Goal: Task Accomplishment & Management: Manage account settings

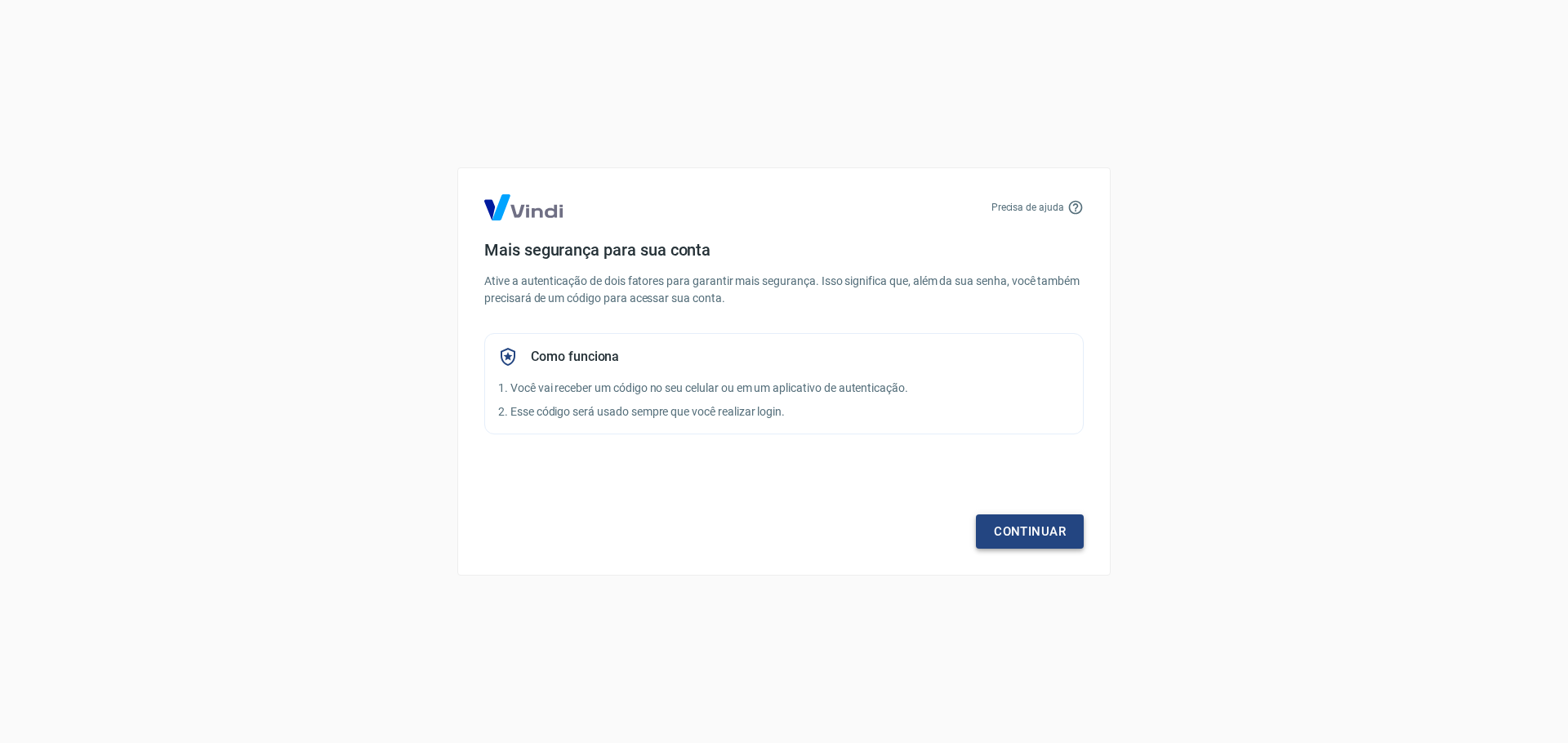
click at [1019, 537] on link "Continuar" at bounding box center [1030, 532] width 108 height 34
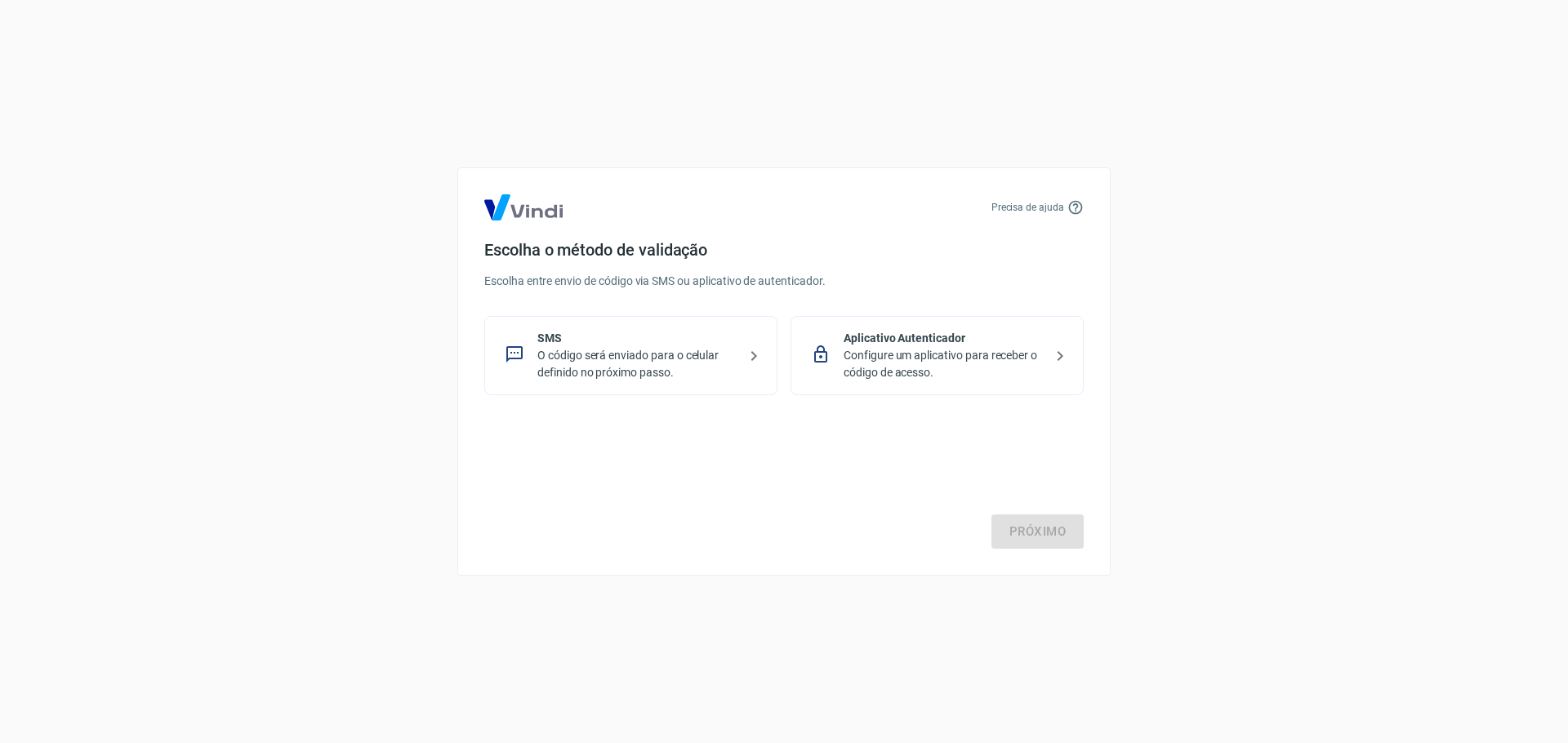
click at [989, 357] on p "Configure um aplicativo para receber o código de acesso." at bounding box center [944, 364] width 200 height 34
click at [1056, 544] on link "Próximo" at bounding box center [1037, 532] width 93 height 34
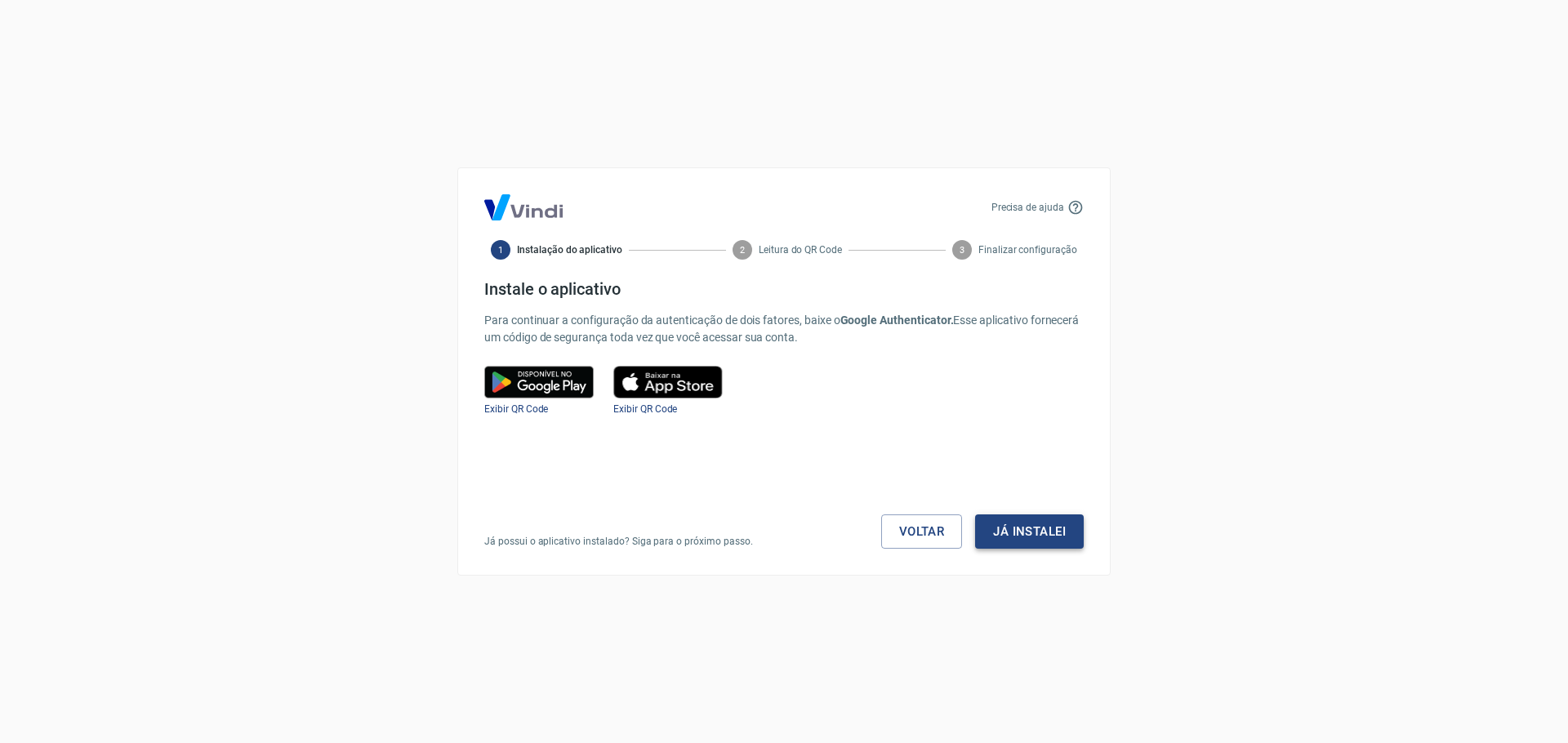
click at [1046, 536] on button "Já instalei" at bounding box center [1029, 532] width 109 height 34
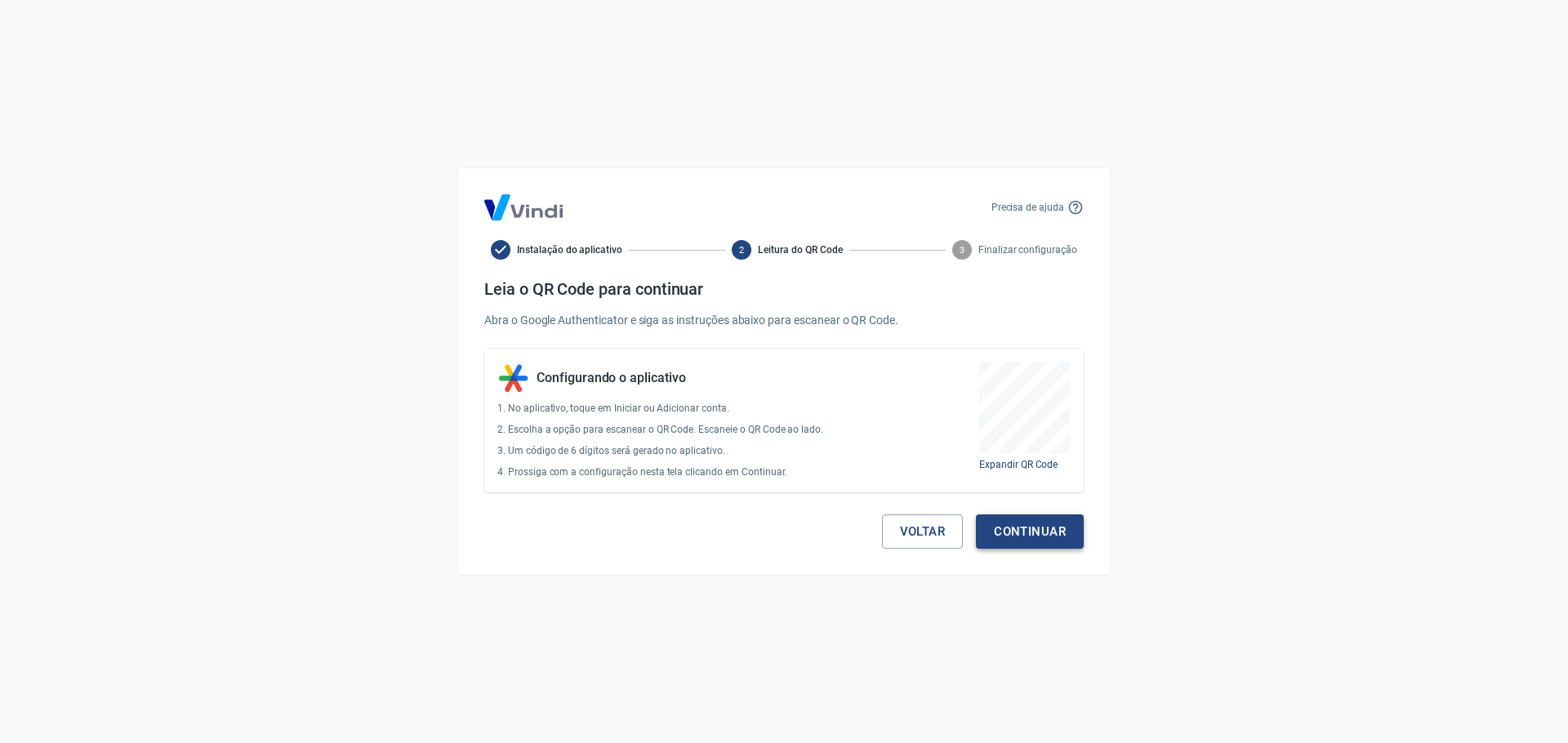
click at [1038, 539] on button "Continuar" at bounding box center [1030, 532] width 108 height 34
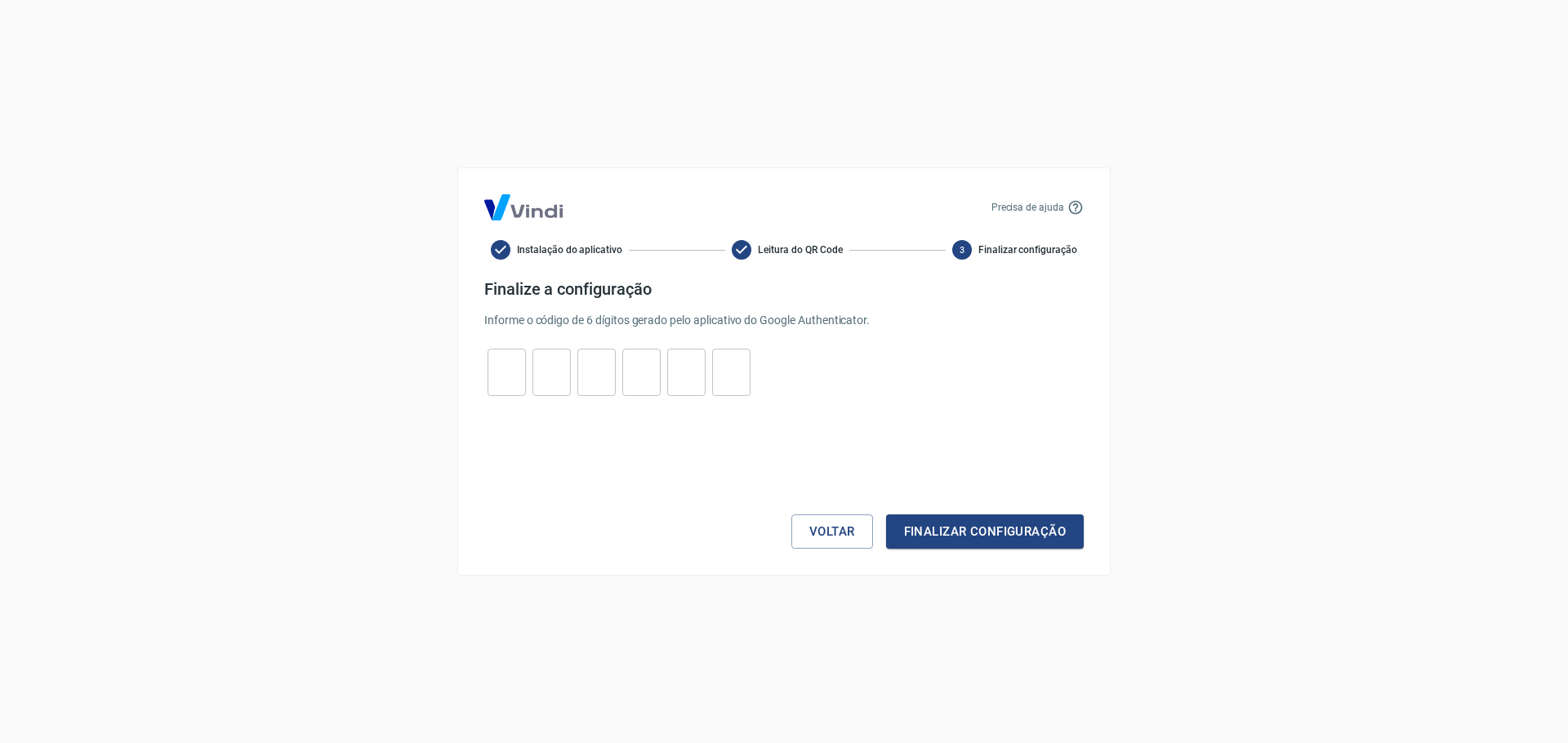
click at [499, 365] on input "tel" at bounding box center [507, 372] width 38 height 35
type input "8"
type input "7"
type input "6"
type input "4"
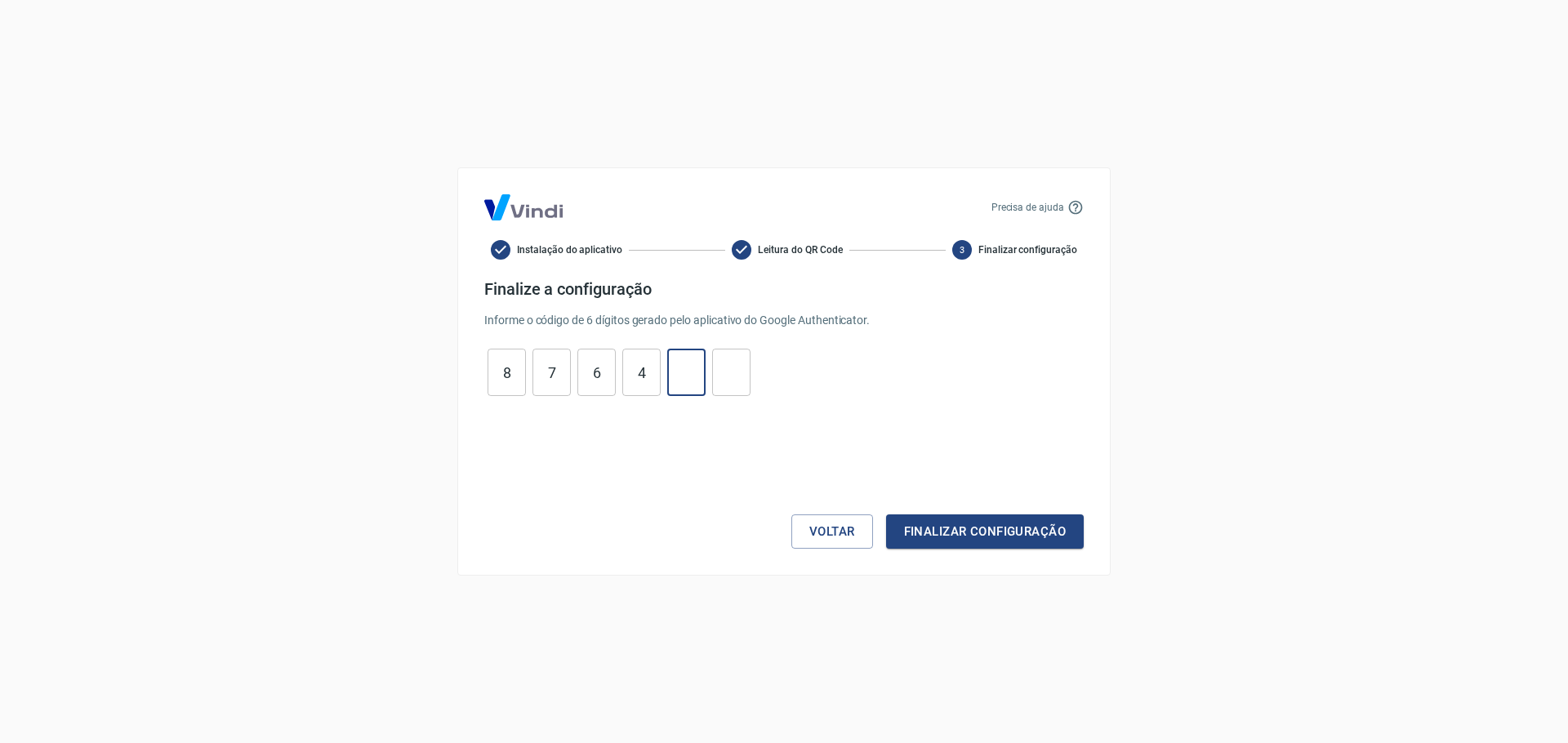
type input "3"
type input "4"
click at [886, 515] on button "Finalizar configuração" at bounding box center [984, 532] width 197 height 34
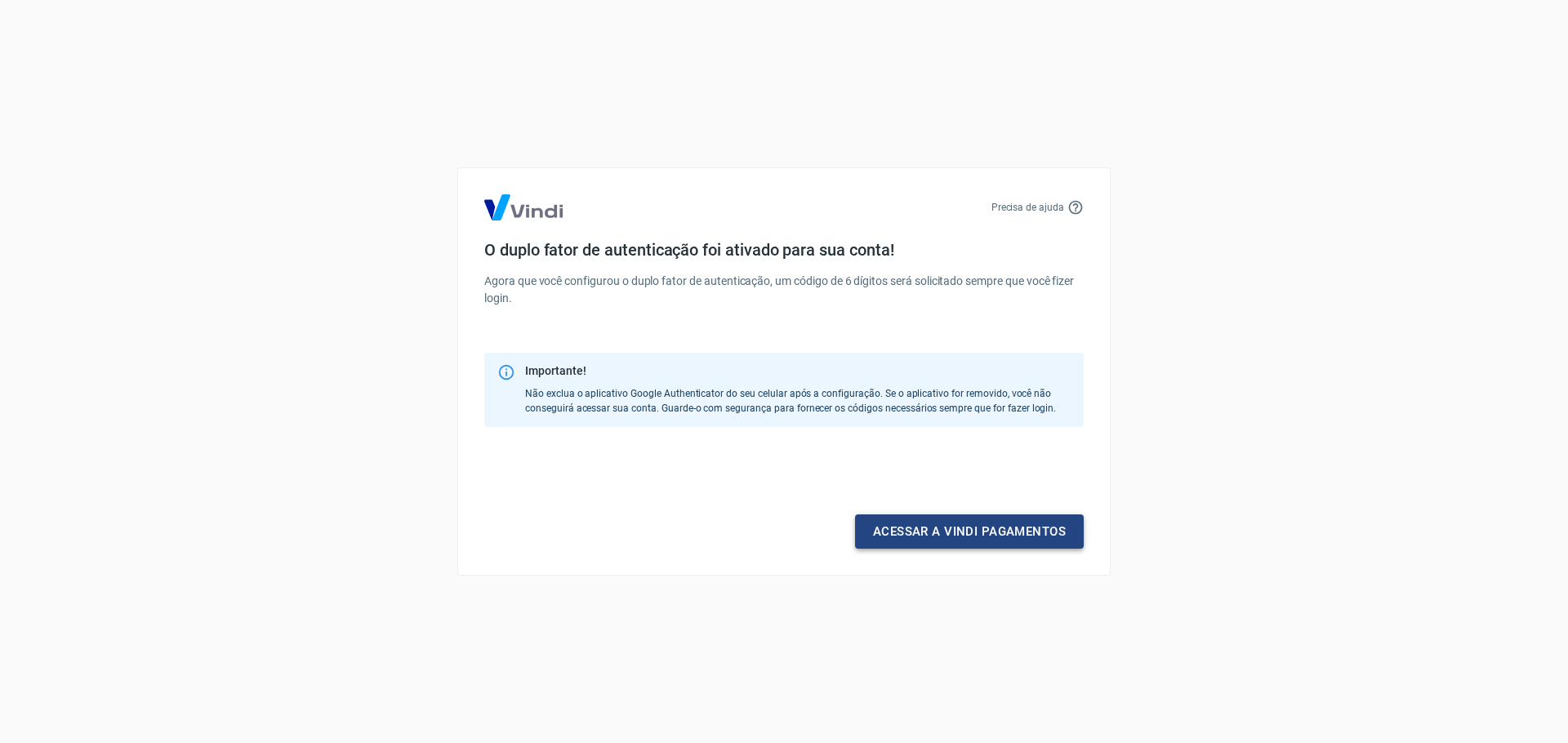
click at [954, 532] on link "Acessar a Vindi pagamentos" at bounding box center [969, 532] width 228 height 34
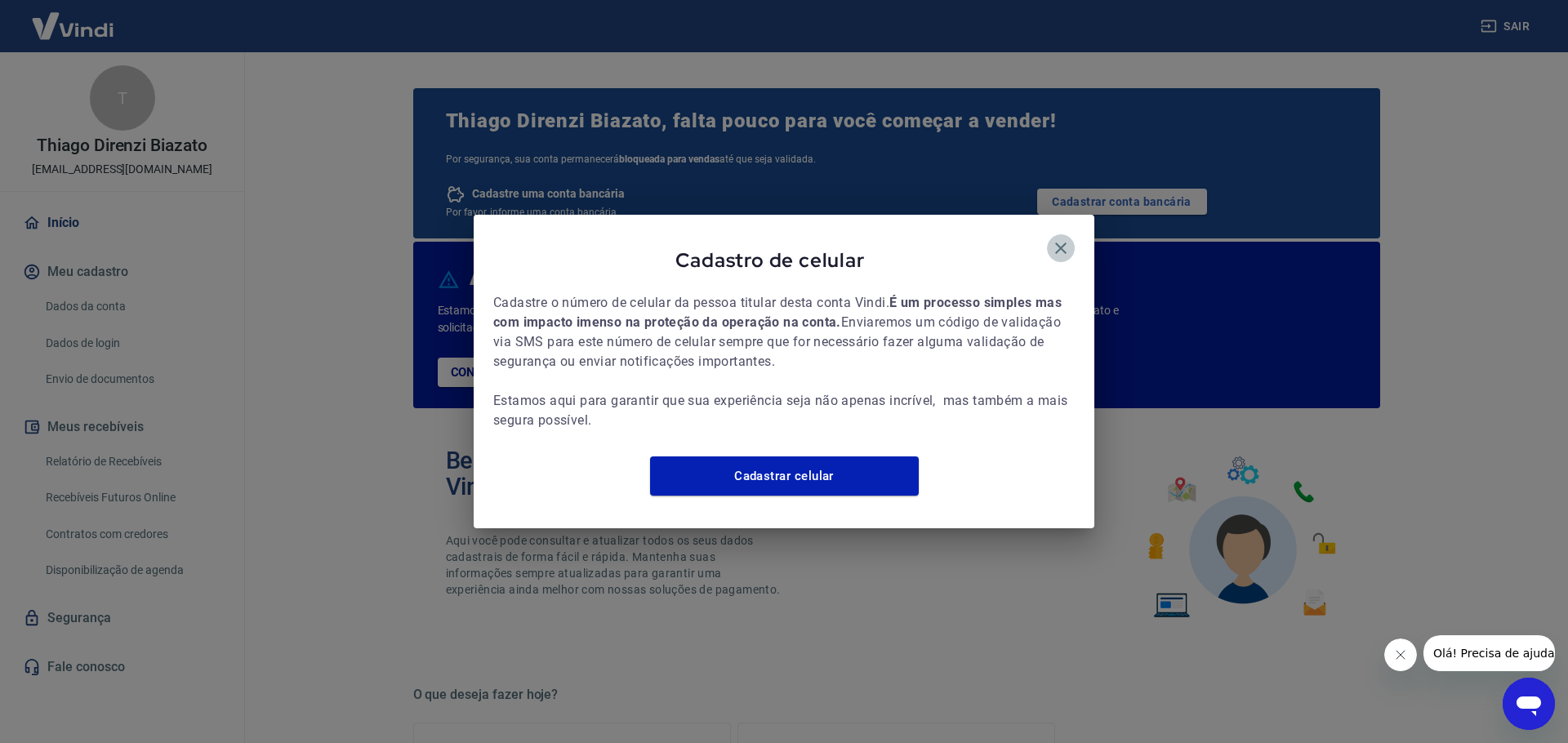
click at [1059, 243] on icon "button" at bounding box center [1061, 248] width 20 height 20
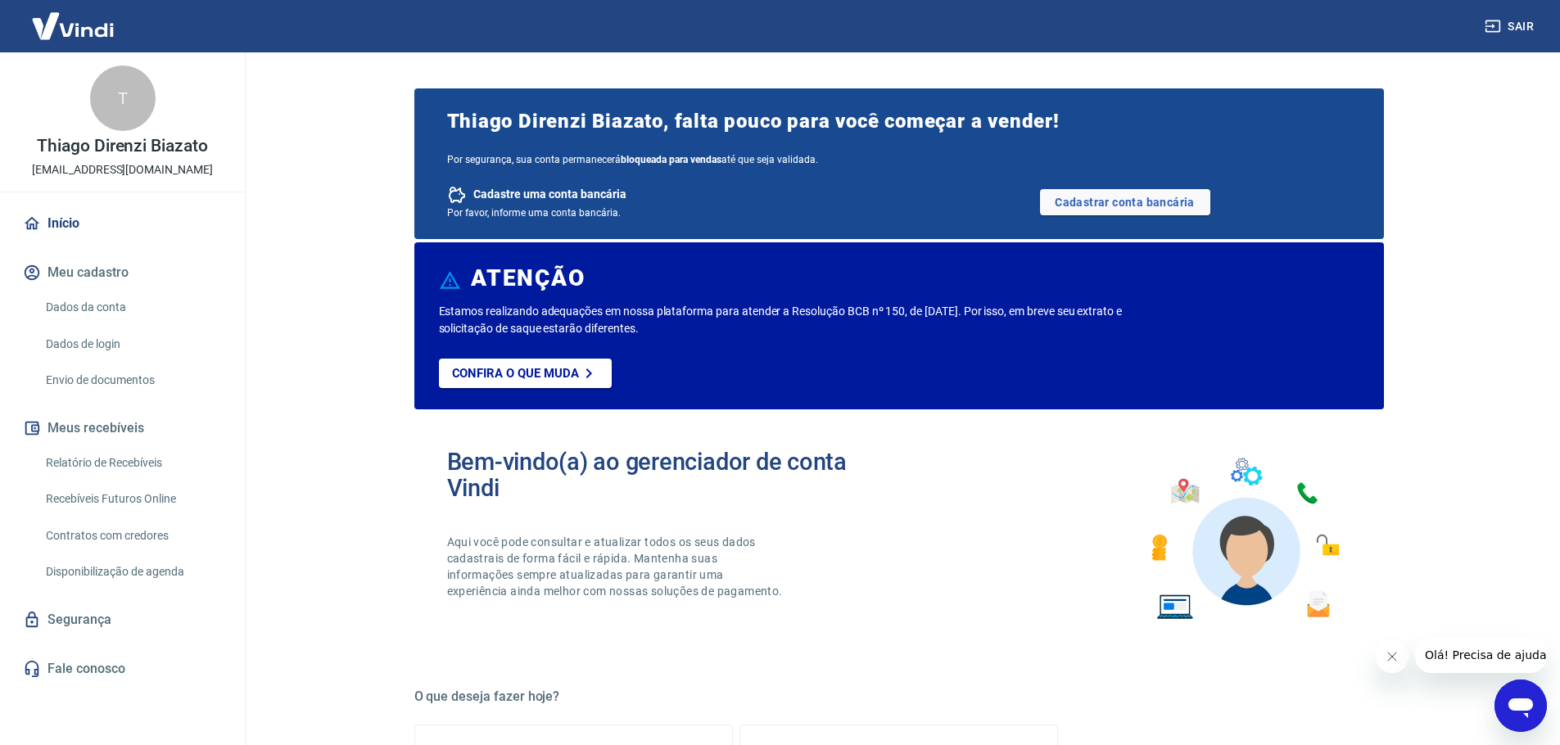
click at [111, 118] on div "T" at bounding box center [123, 99] width 66 height 66
click at [133, 300] on link "Dados da conta" at bounding box center [132, 308] width 186 height 34
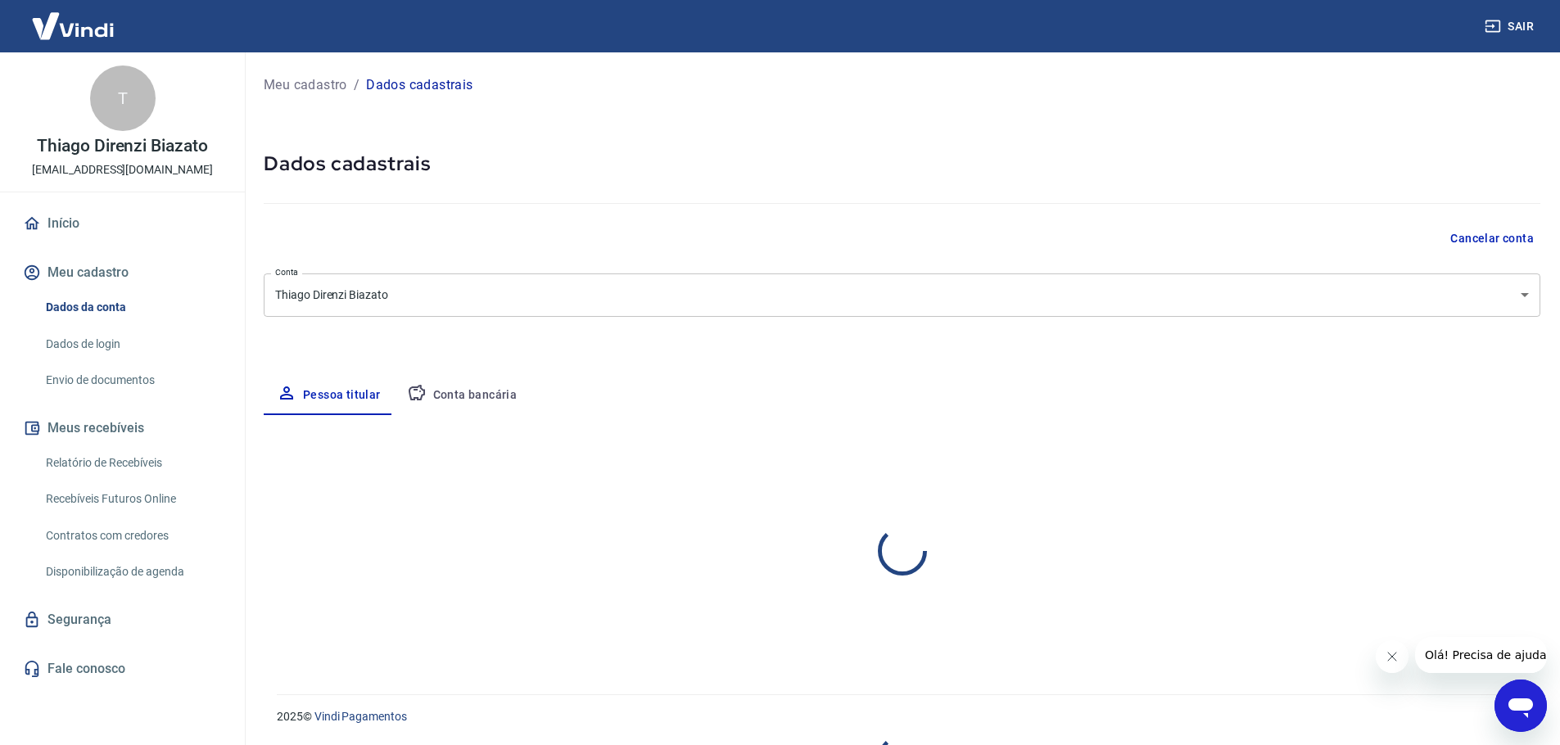
select select "SP"
select select "business"
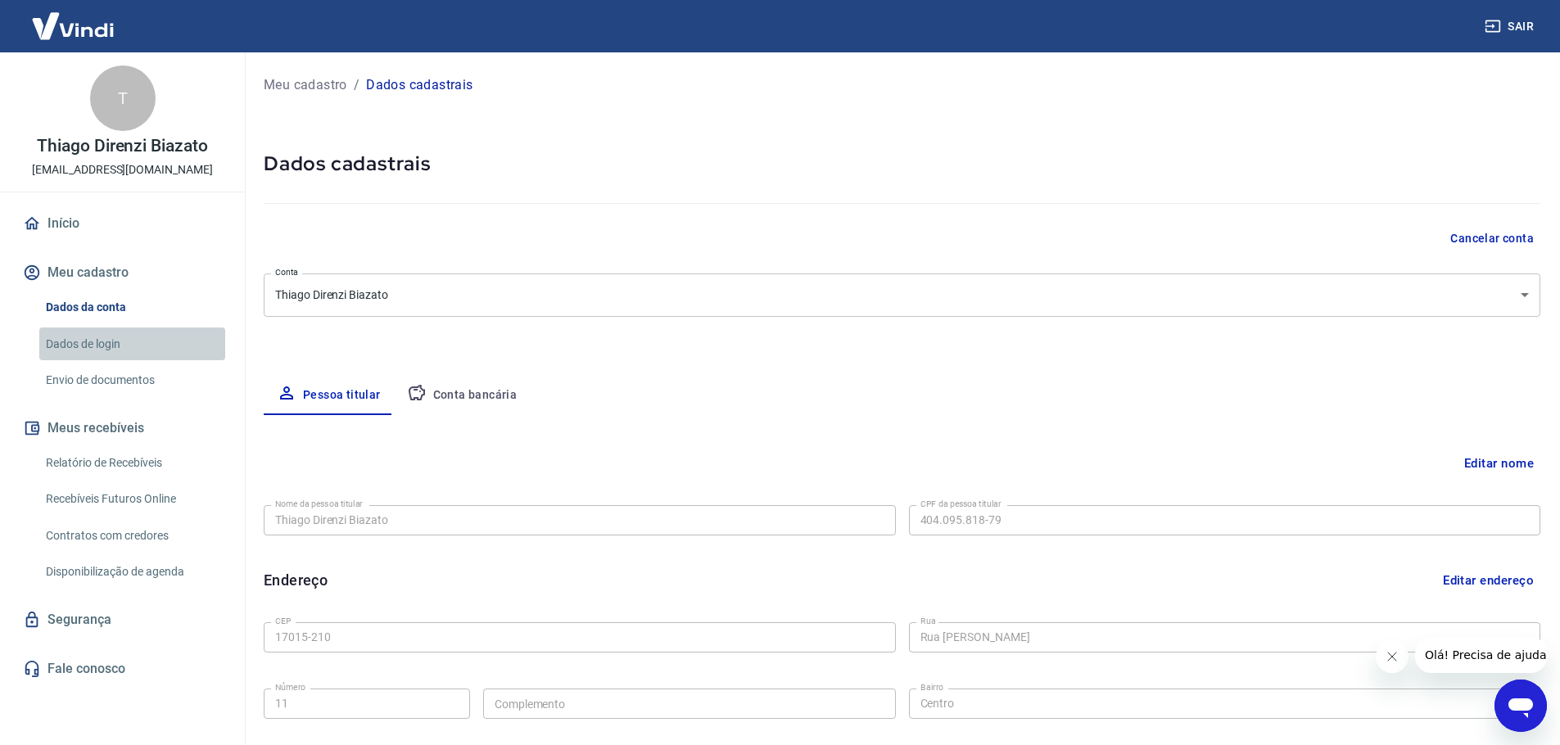
click at [131, 332] on link "Dados de login" at bounding box center [132, 345] width 186 height 34
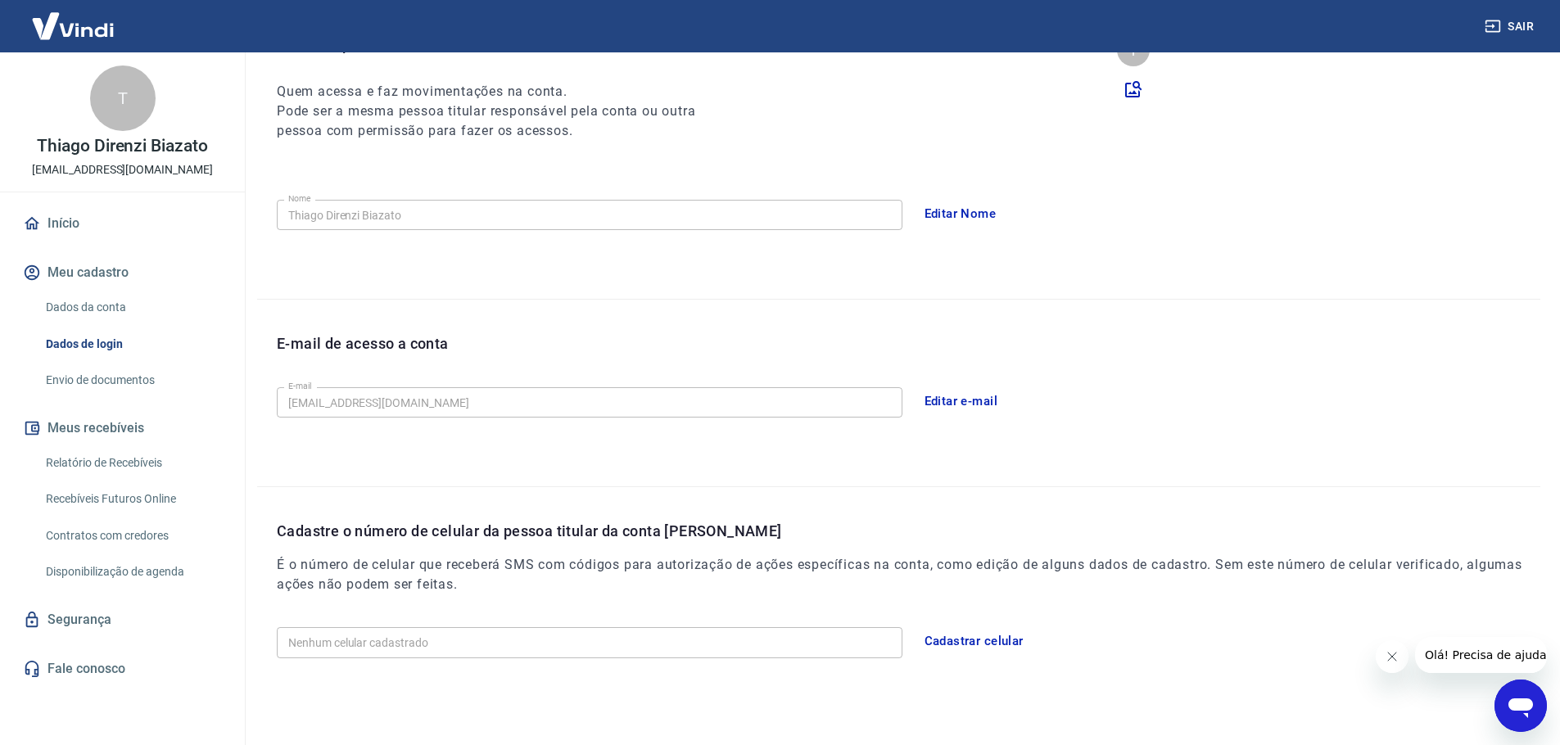
scroll to position [197, 0]
click at [968, 400] on button "Editar e-mail" at bounding box center [961, 400] width 92 height 34
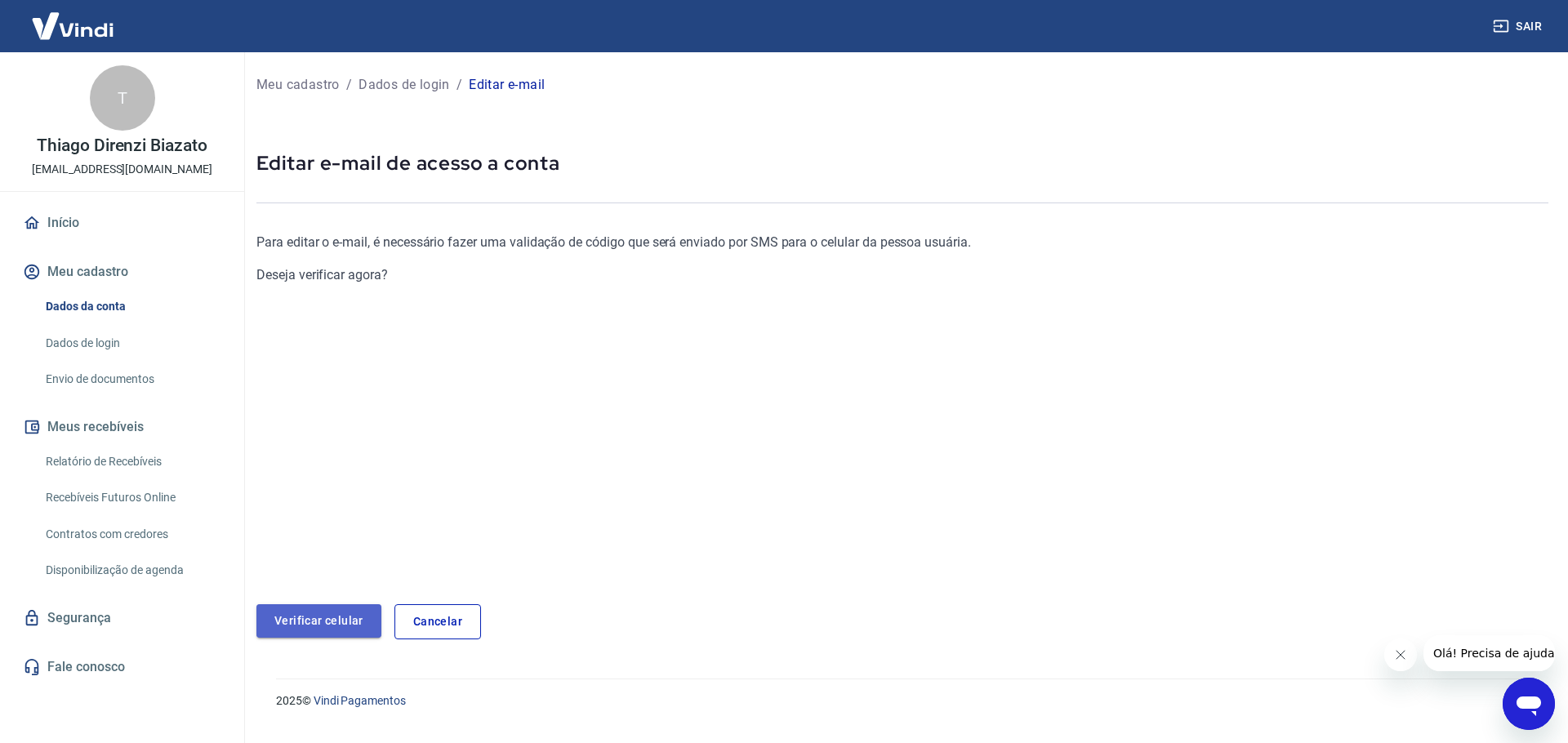
click at [340, 607] on link "Verificar celular" at bounding box center [318, 621] width 125 height 34
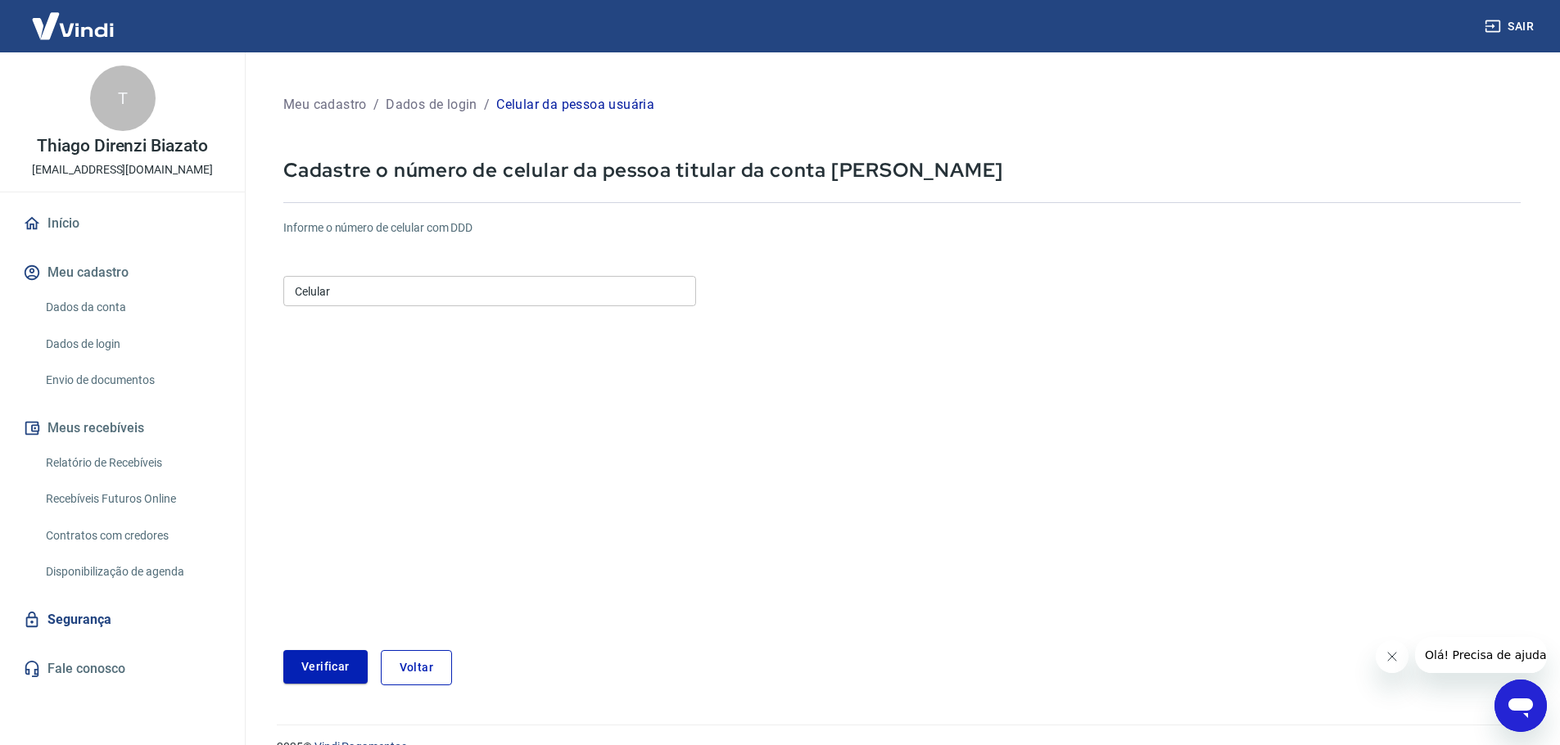
click at [398, 668] on button "Voltar" at bounding box center [416, 667] width 71 height 35
click at [122, 346] on link "Dados de login" at bounding box center [132, 345] width 186 height 34
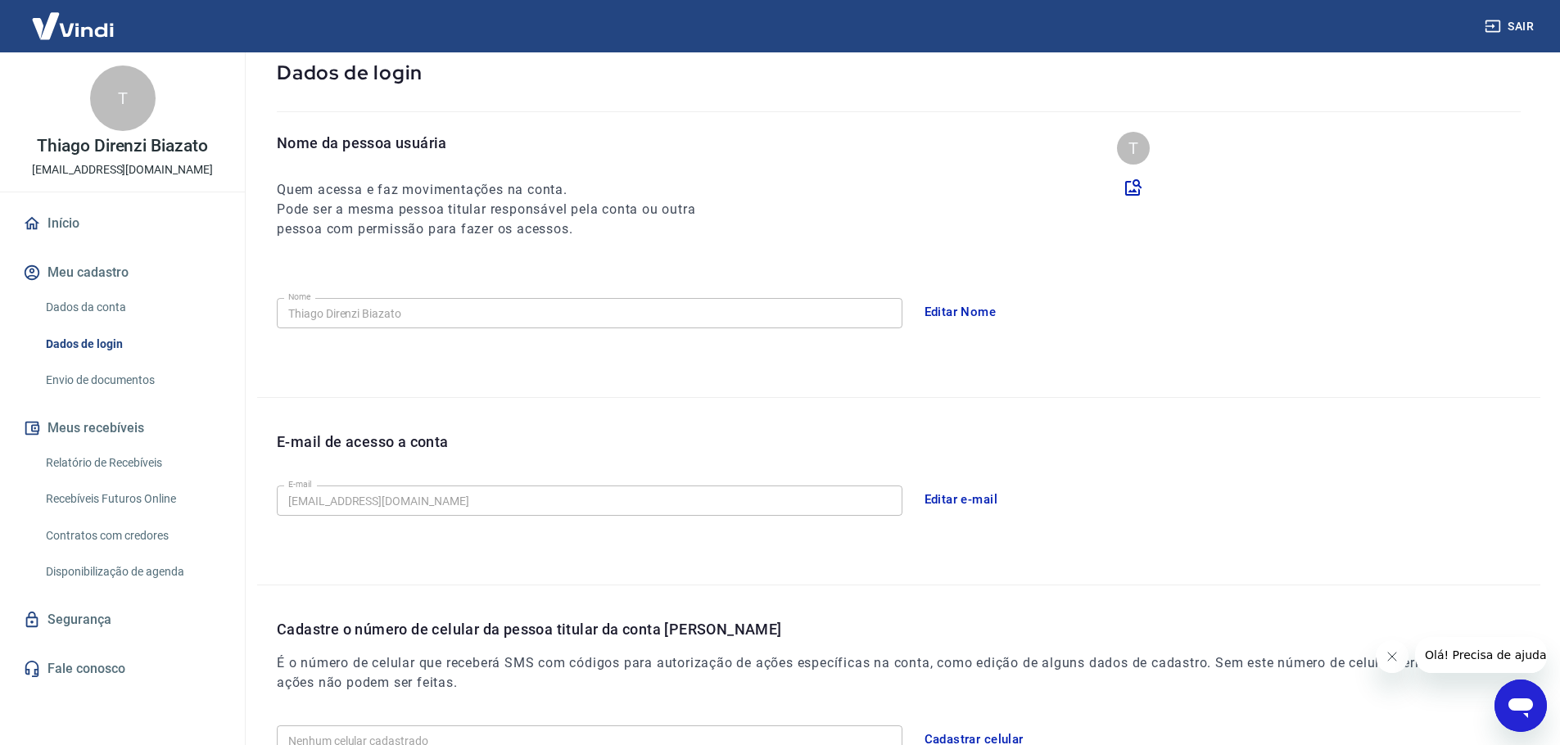
scroll to position [248, 0]
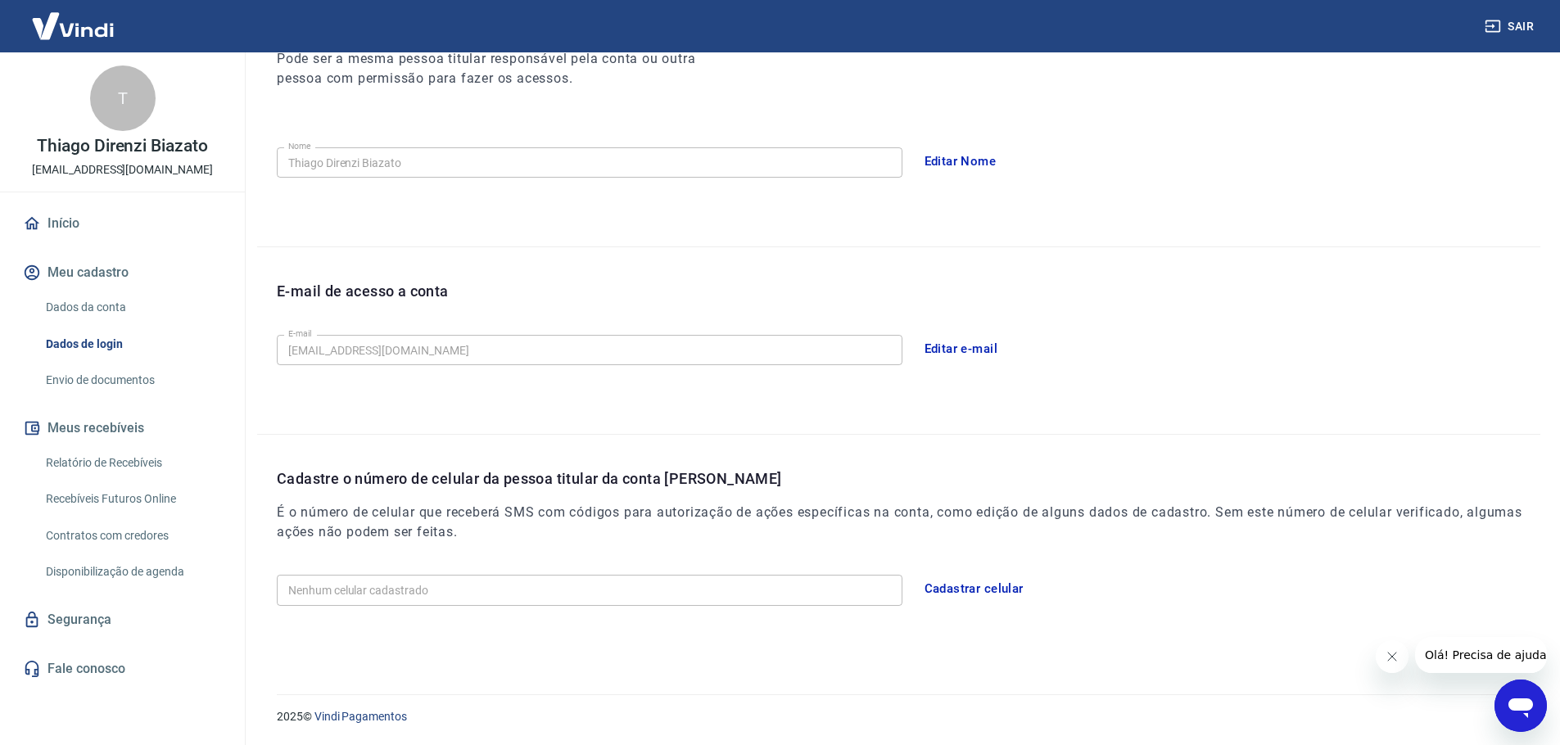
click at [953, 347] on button "Editar e-mail" at bounding box center [961, 349] width 92 height 34
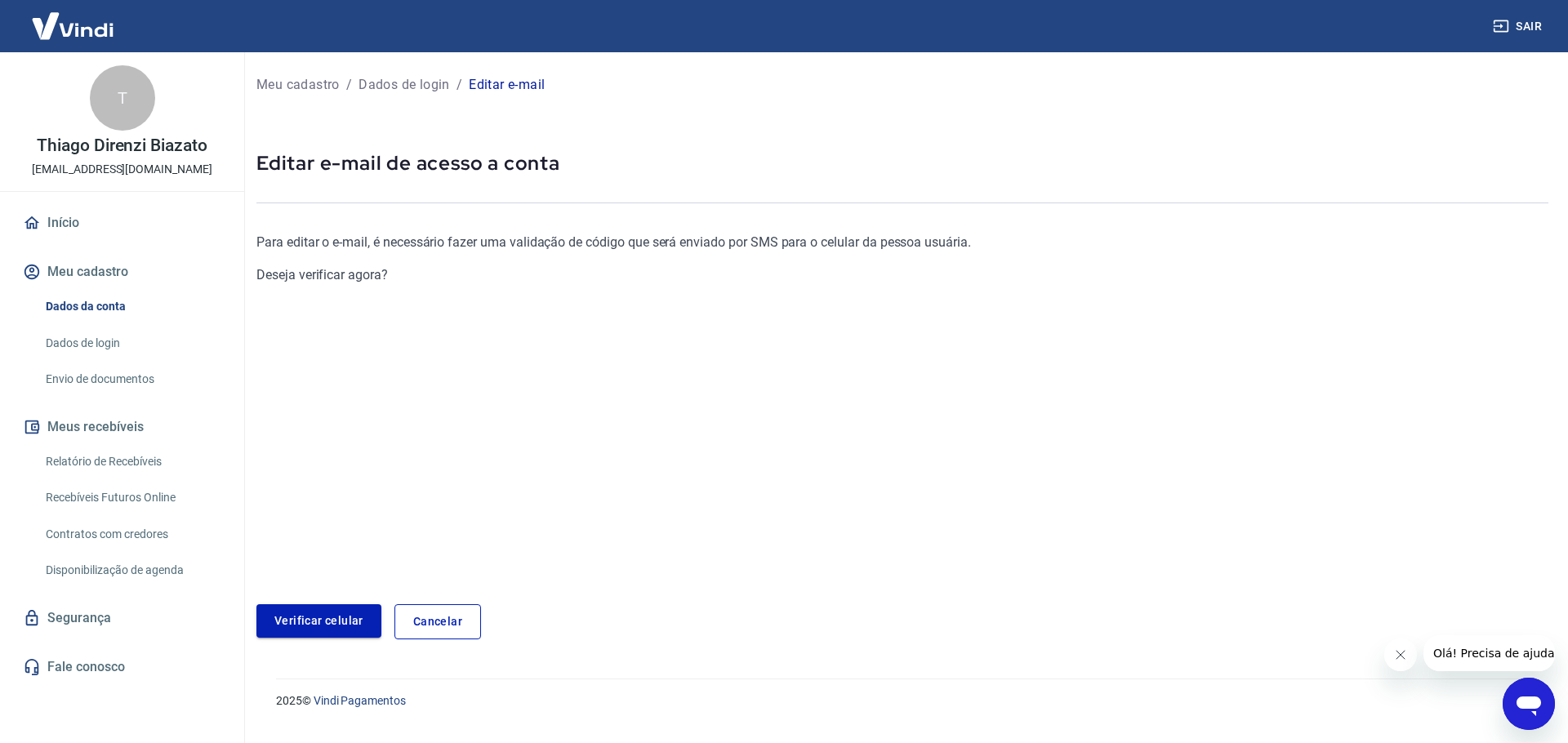
click at [326, 612] on link "Verificar celular" at bounding box center [318, 621] width 125 height 34
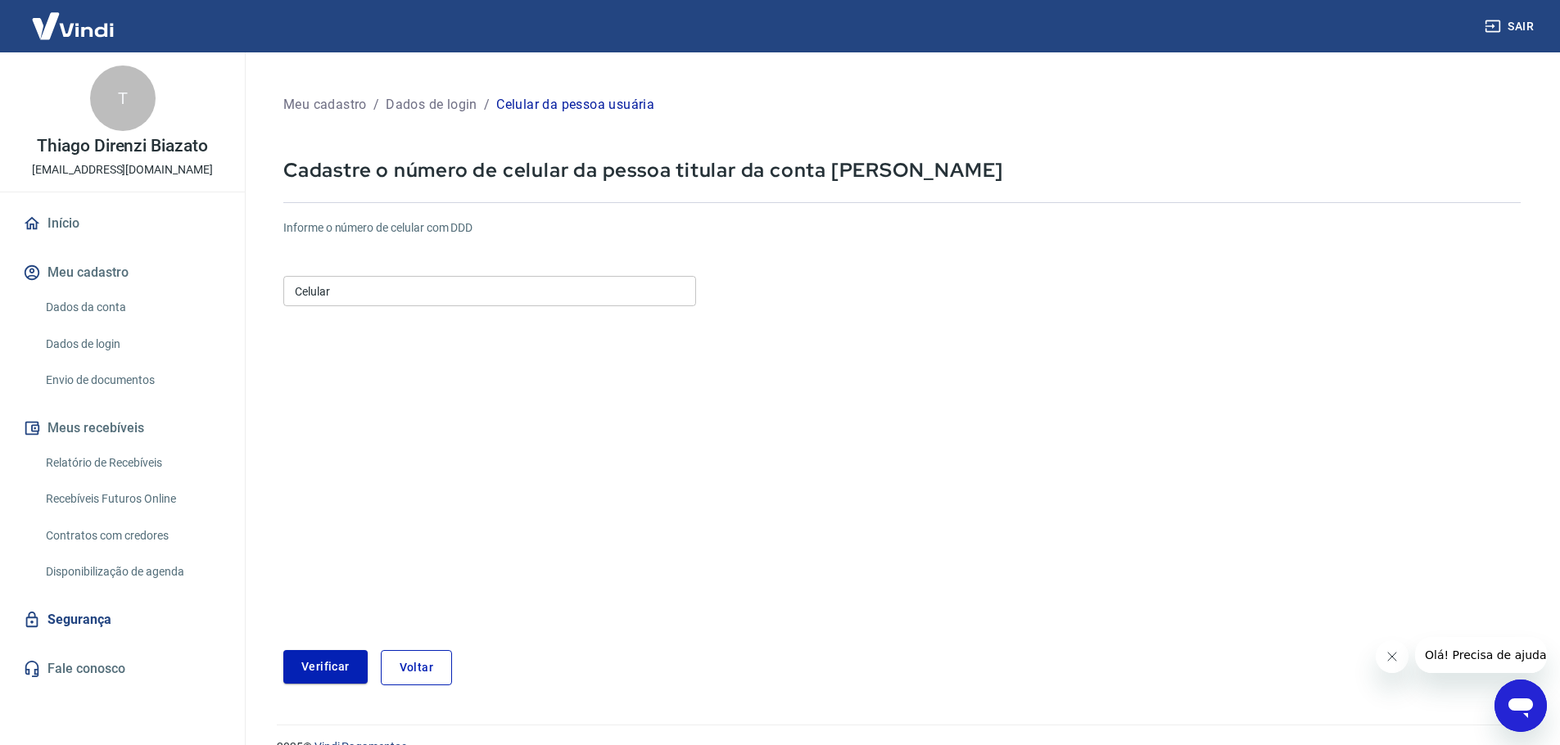
click at [414, 283] on input "Celular" at bounding box center [489, 291] width 413 height 30
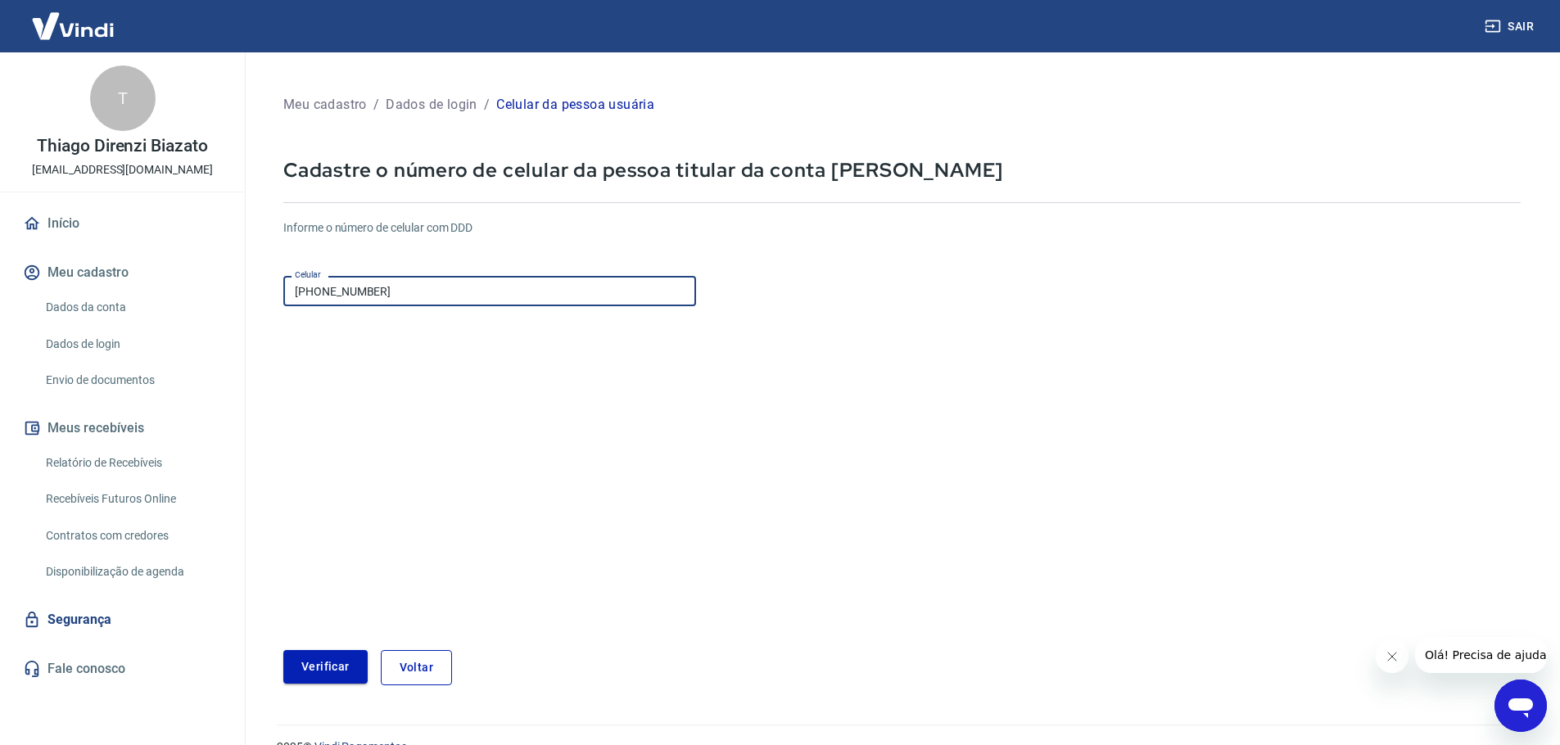
type input "[PHONE_NUMBER]"
click at [325, 659] on button "Verificar" at bounding box center [325, 667] width 84 height 34
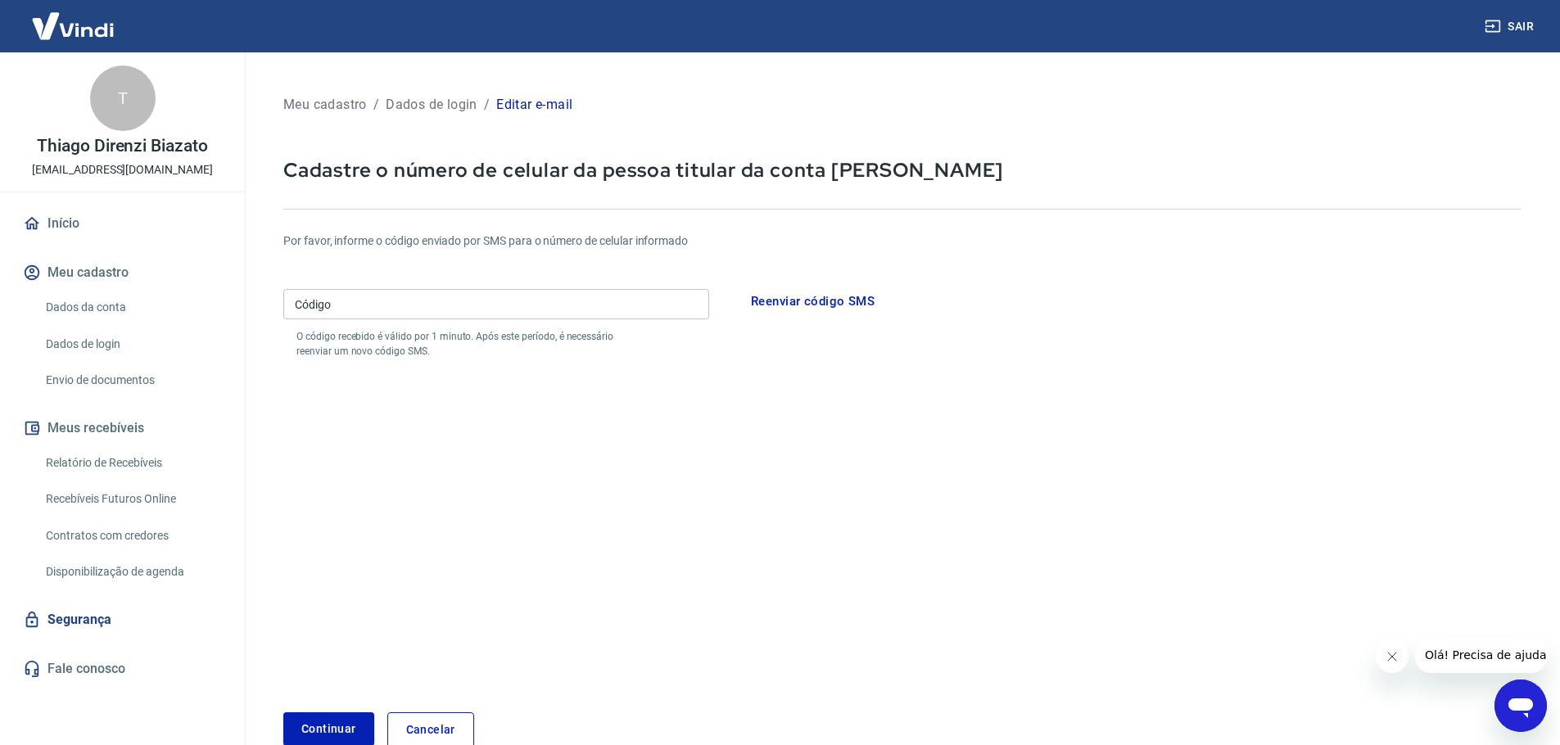
click at [418, 329] on p "O código recebido é válido por 1 minuto. Após este período, é necessário reenvi…" at bounding box center [469, 343] width 347 height 29
click at [394, 305] on input "Código" at bounding box center [496, 304] width 426 height 30
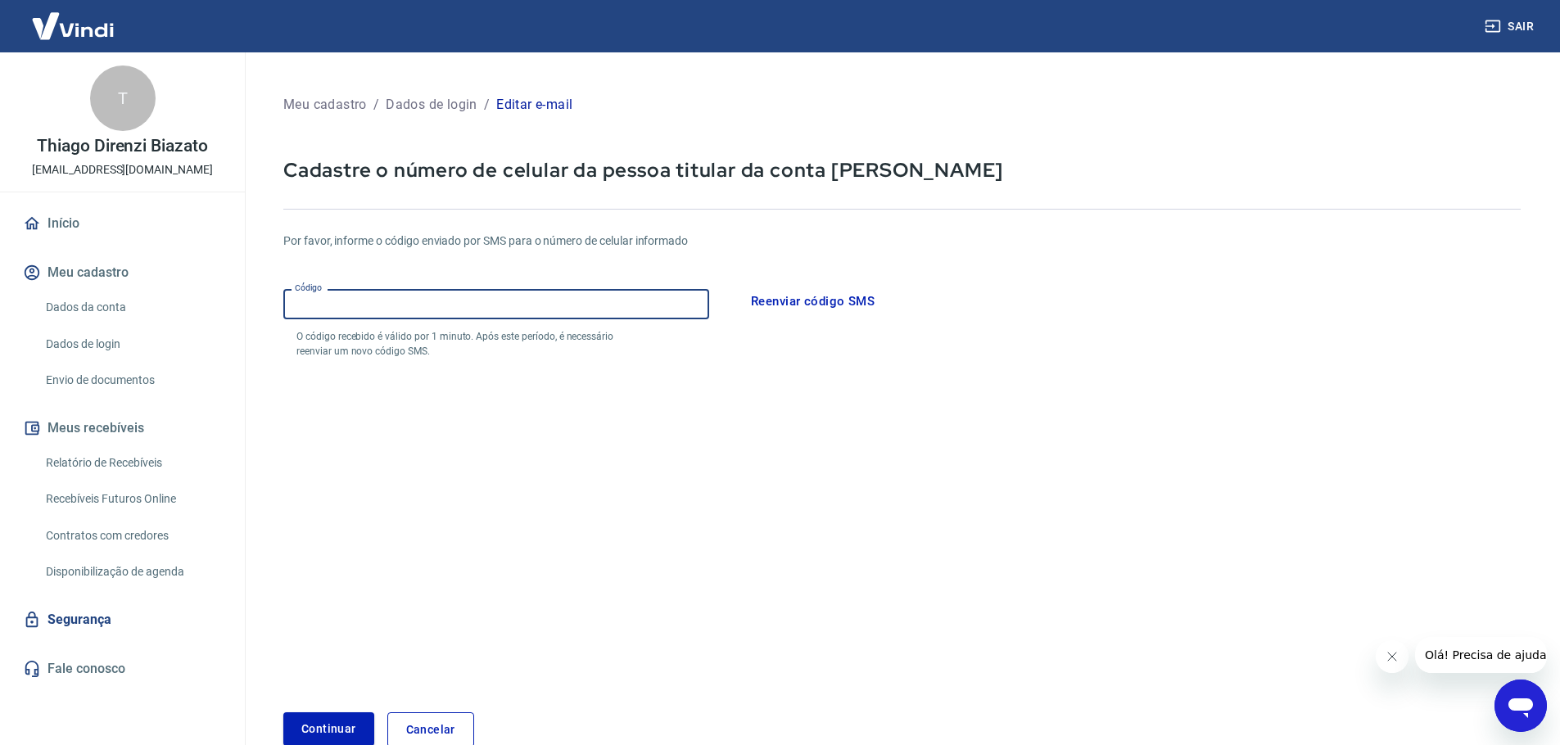
click at [391, 305] on input "Código" at bounding box center [496, 304] width 426 height 30
type input "501503"
click at [283, 712] on button "Continuar" at bounding box center [328, 729] width 91 height 34
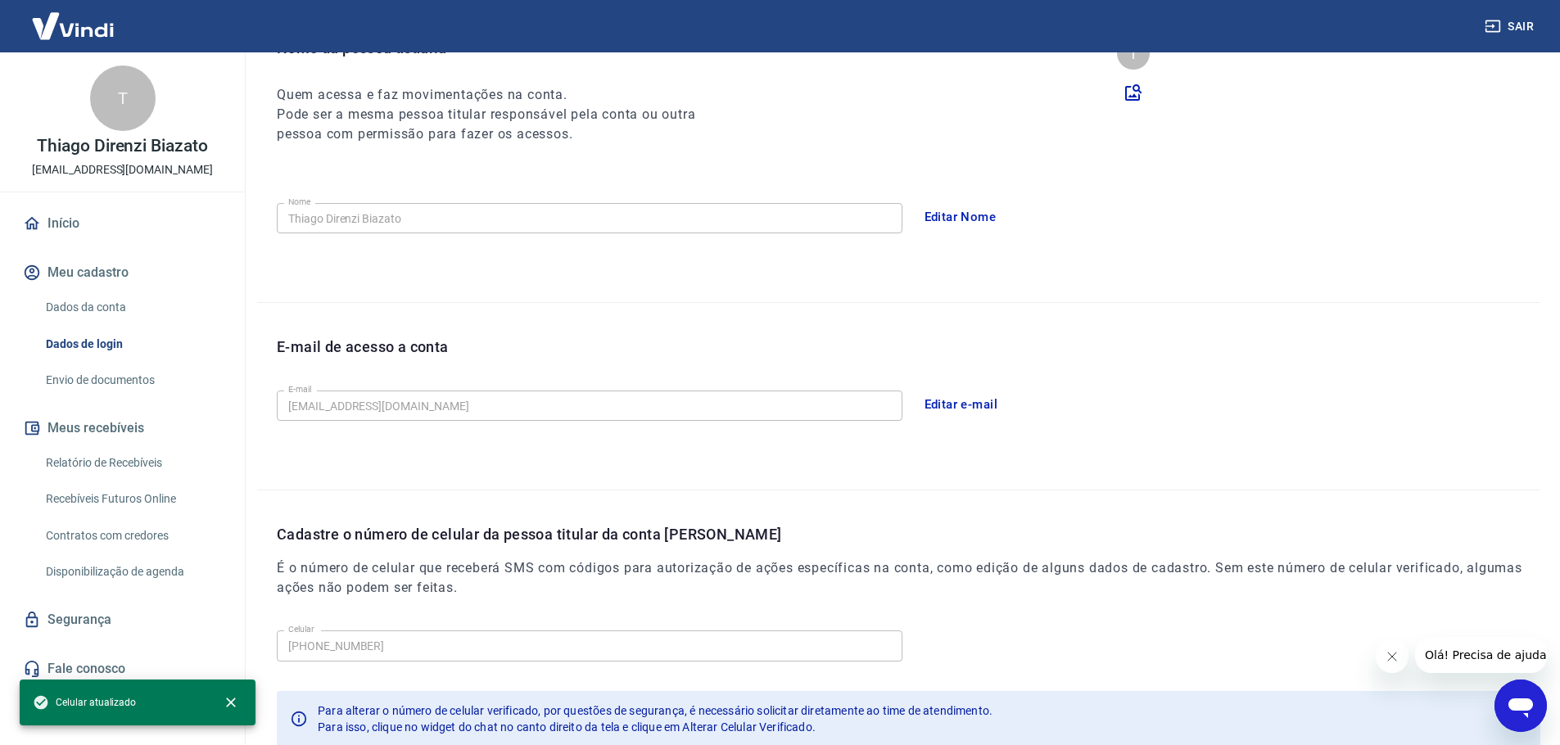
scroll to position [197, 0]
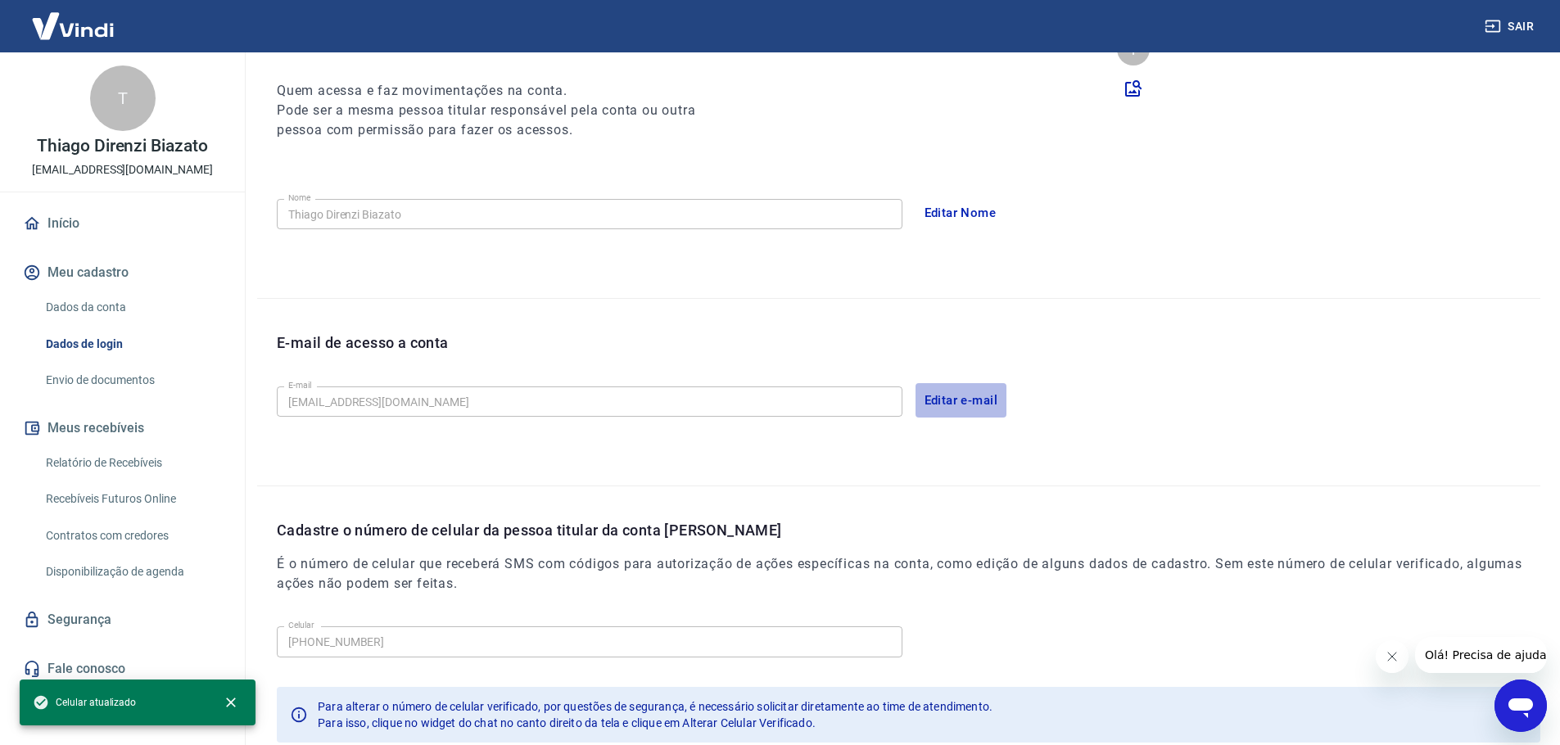
click at [979, 392] on button "Editar e-mail" at bounding box center [961, 400] width 92 height 34
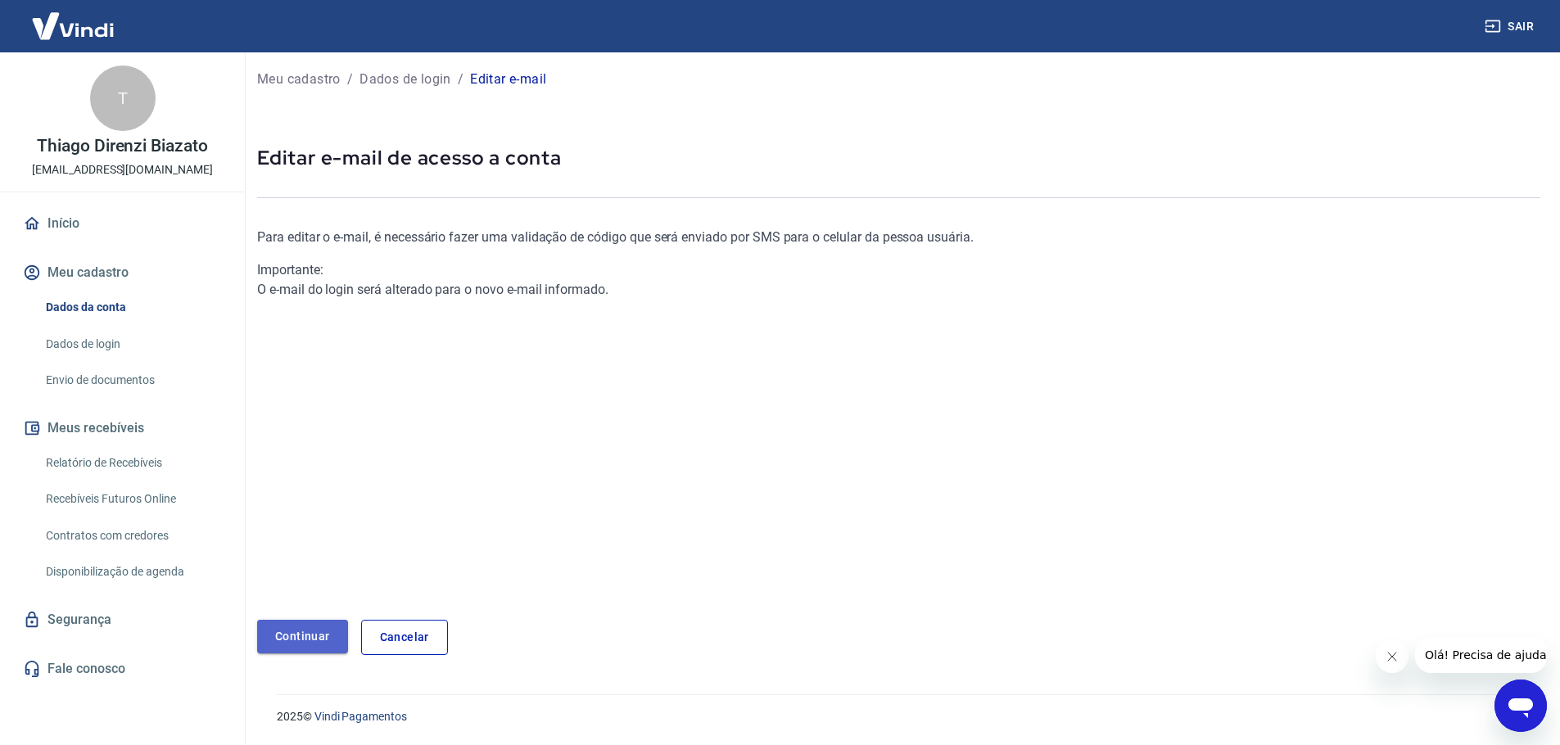
click at [278, 640] on link "Continuar" at bounding box center [302, 637] width 91 height 34
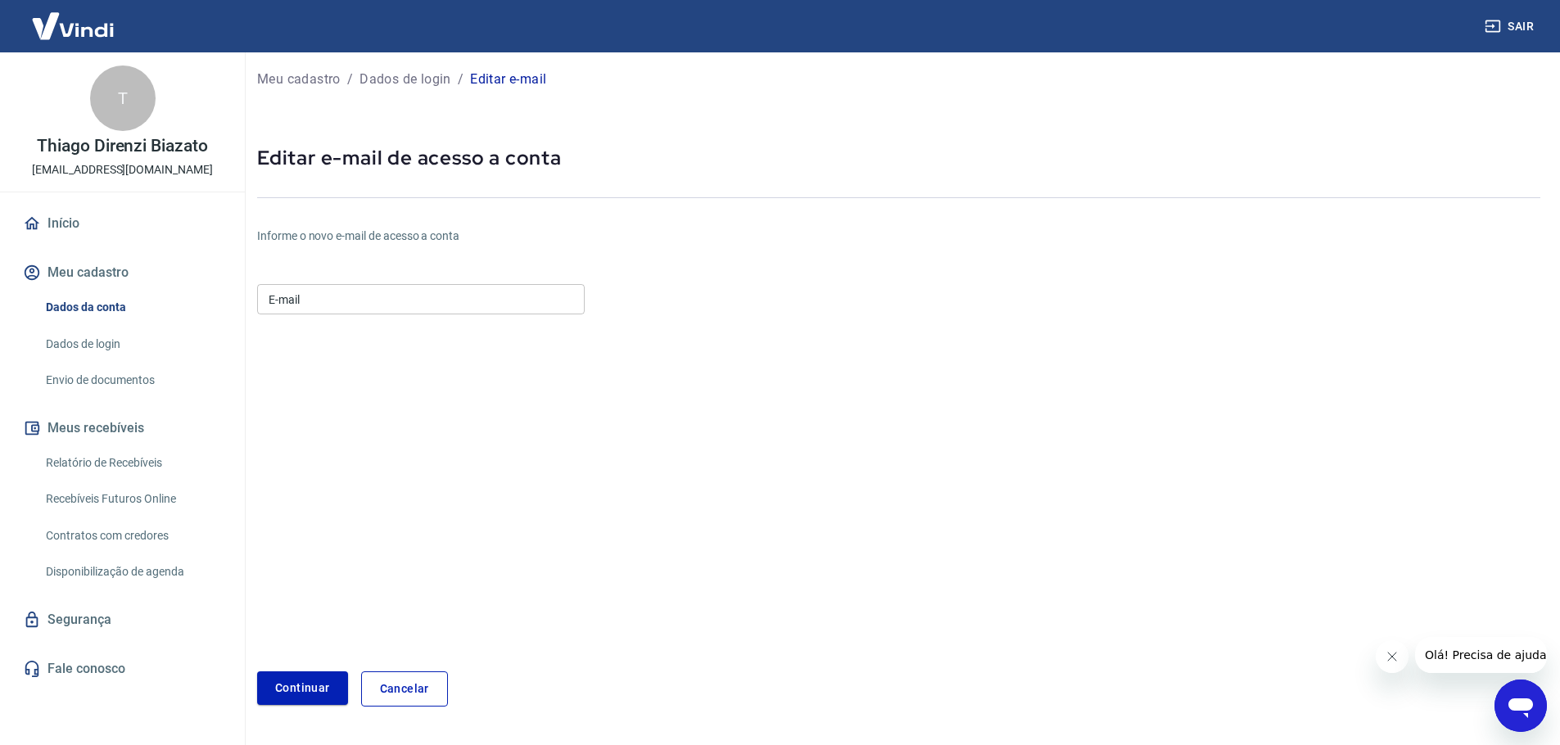
click at [303, 303] on input "E-mail" at bounding box center [421, 299] width 328 height 30
type input "[EMAIL_ADDRESS][DOMAIN_NAME]"
click at [300, 680] on button "Continuar" at bounding box center [302, 688] width 91 height 34
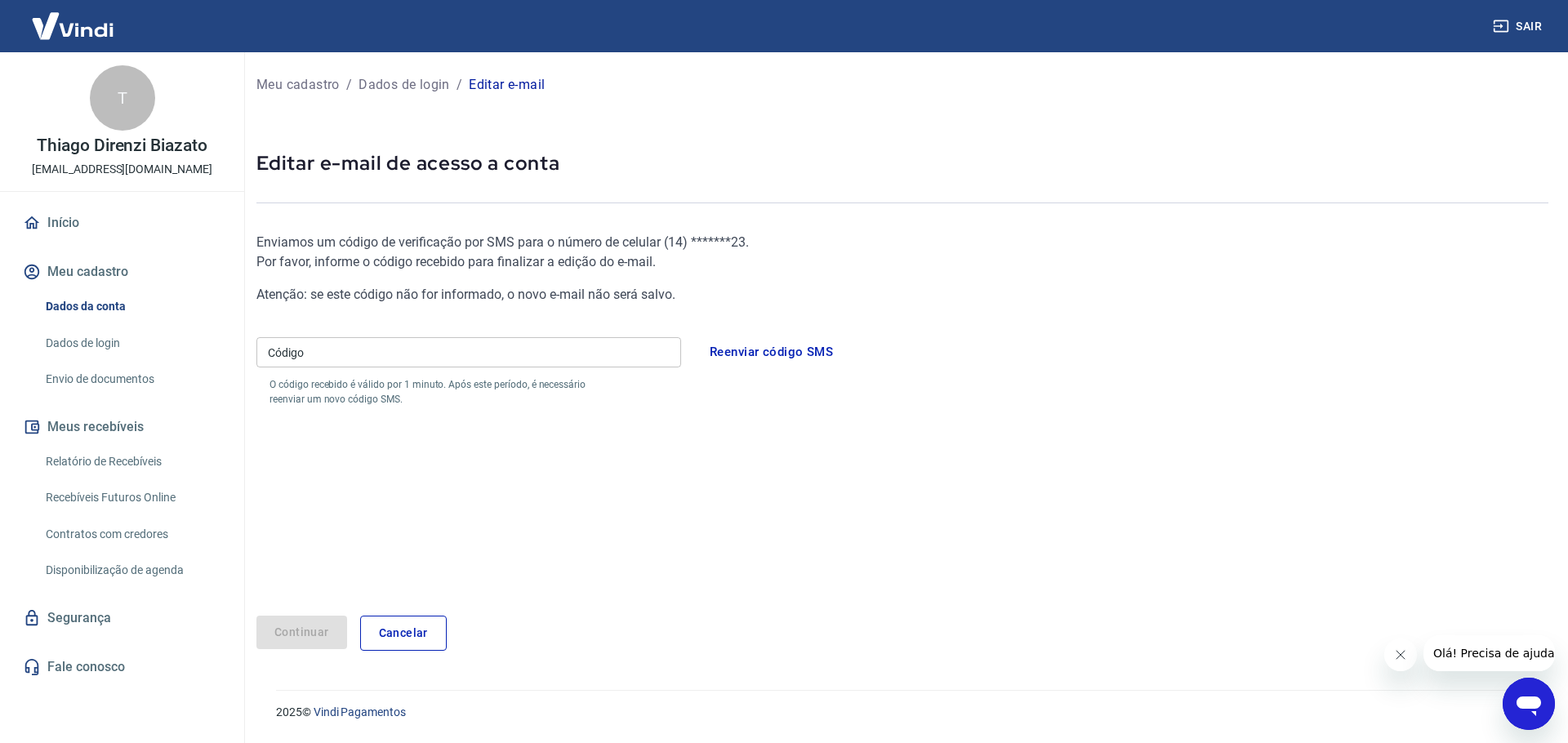
click at [433, 381] on p "O código recebido é válido por 1 minuto. Após este período, é necessário reenvi…" at bounding box center [442, 391] width 346 height 29
click at [392, 359] on input "Código" at bounding box center [469, 352] width 425 height 30
type input "660469"
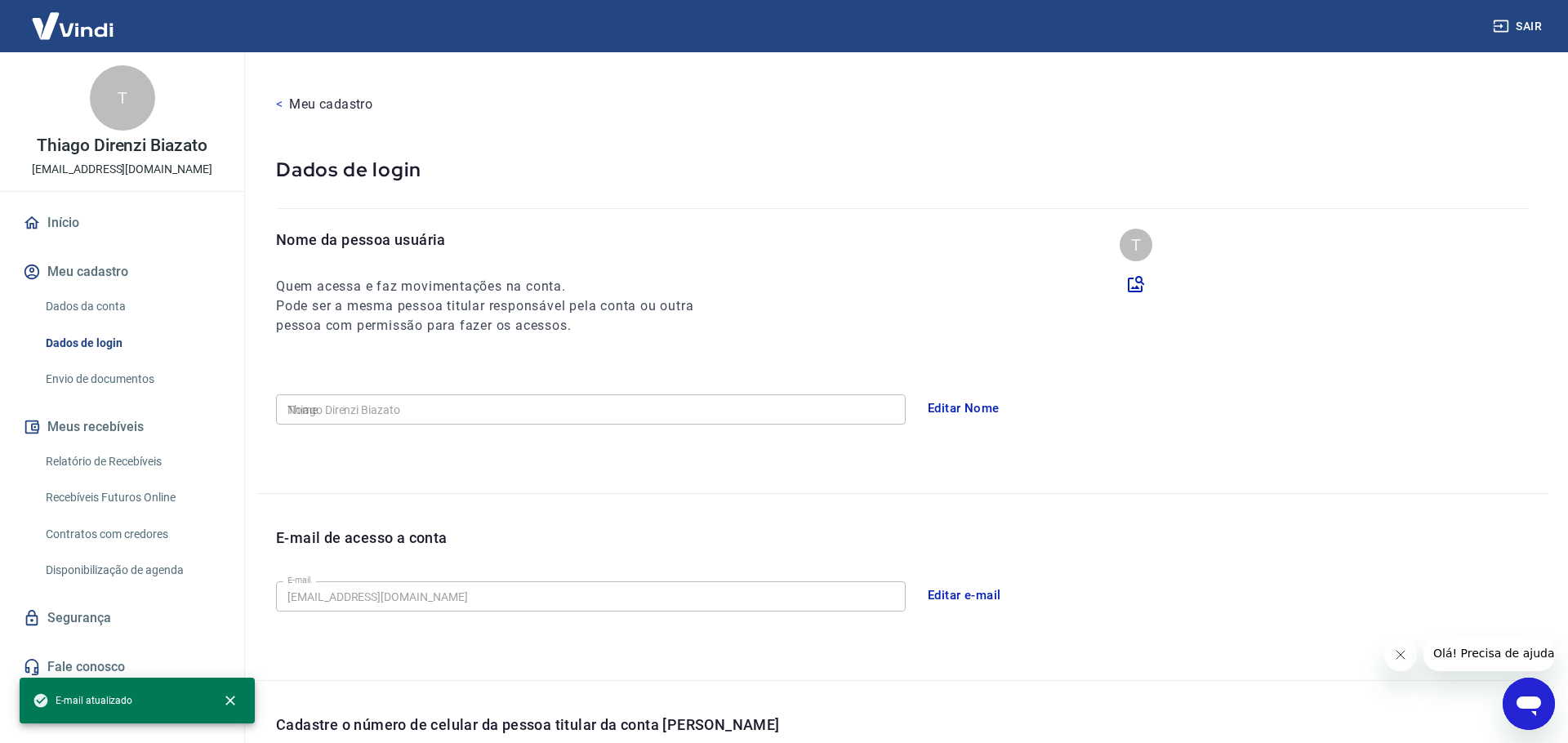
type input "[PHONE_NUMBER]"
